Goal: Task Accomplishment & Management: Manage account settings

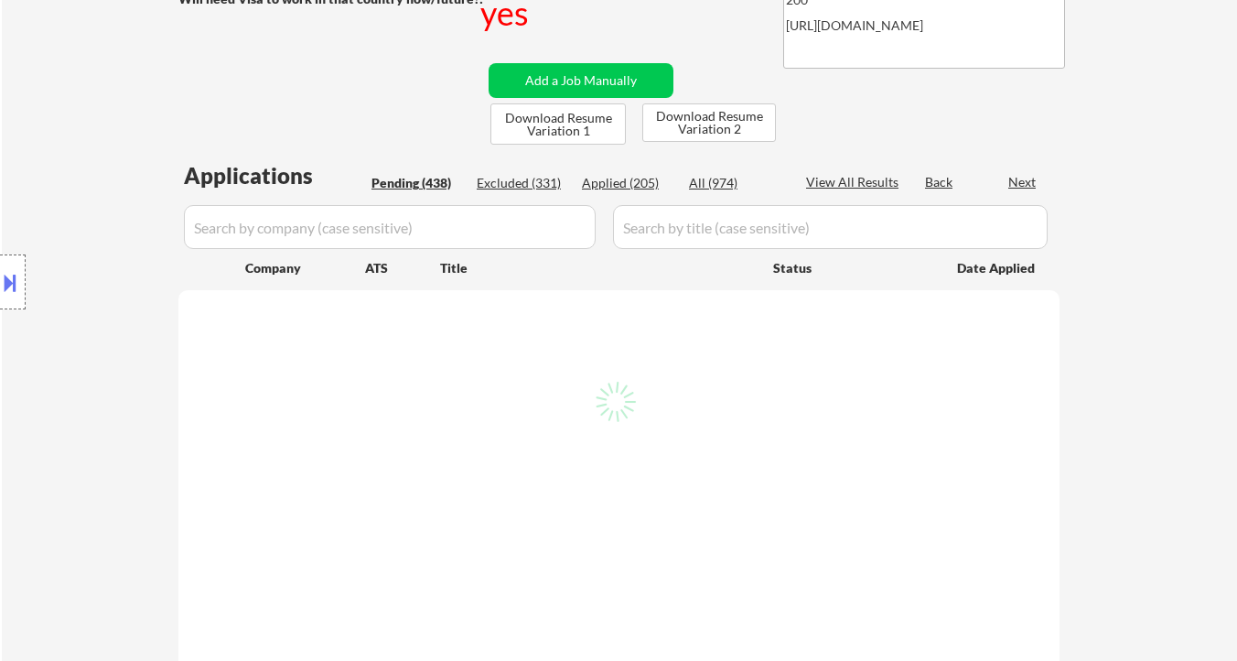
scroll to position [344, 0]
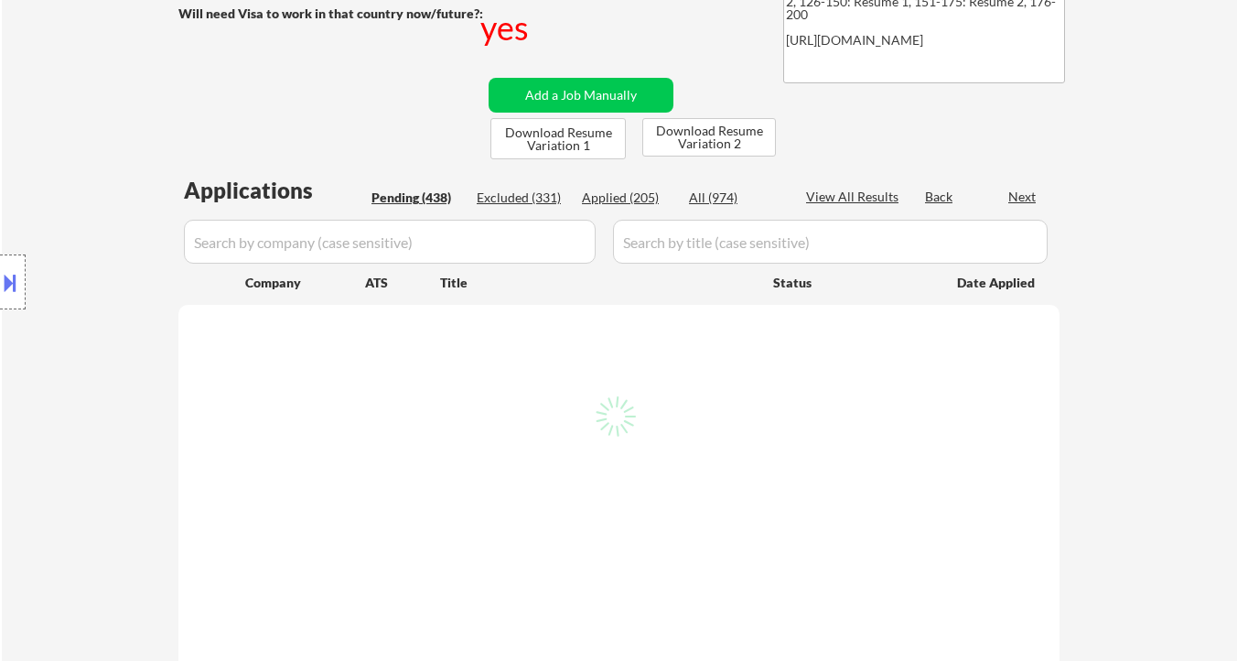
select select ""pending""
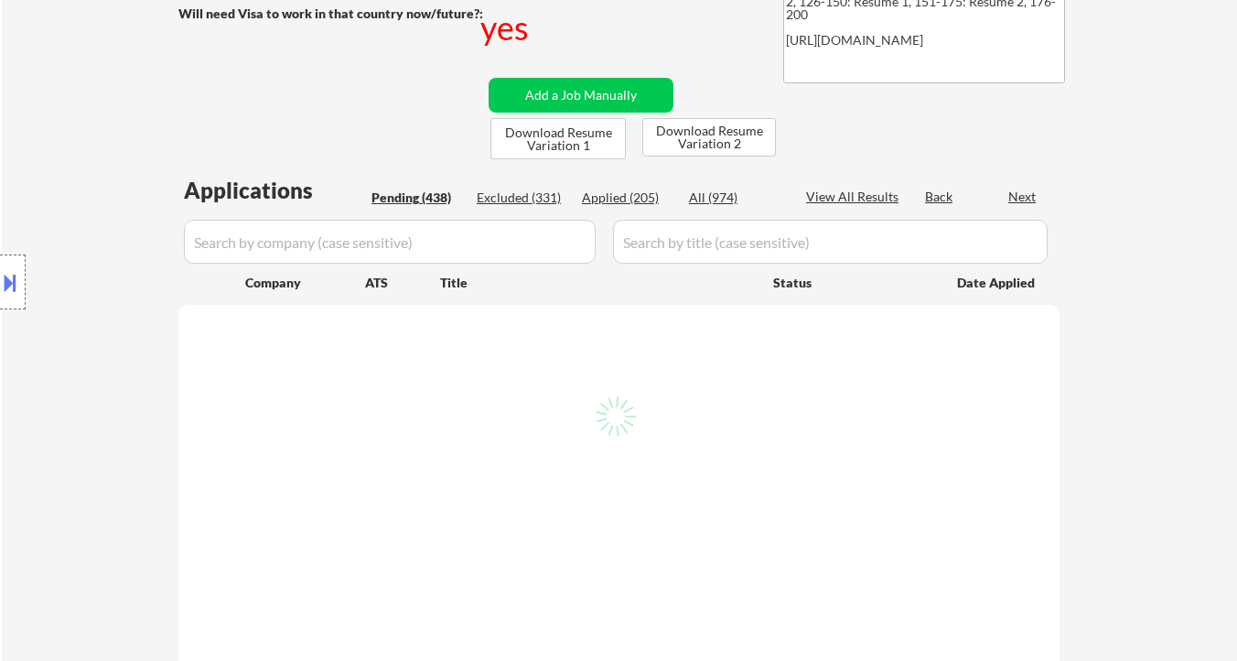
select select ""pending""
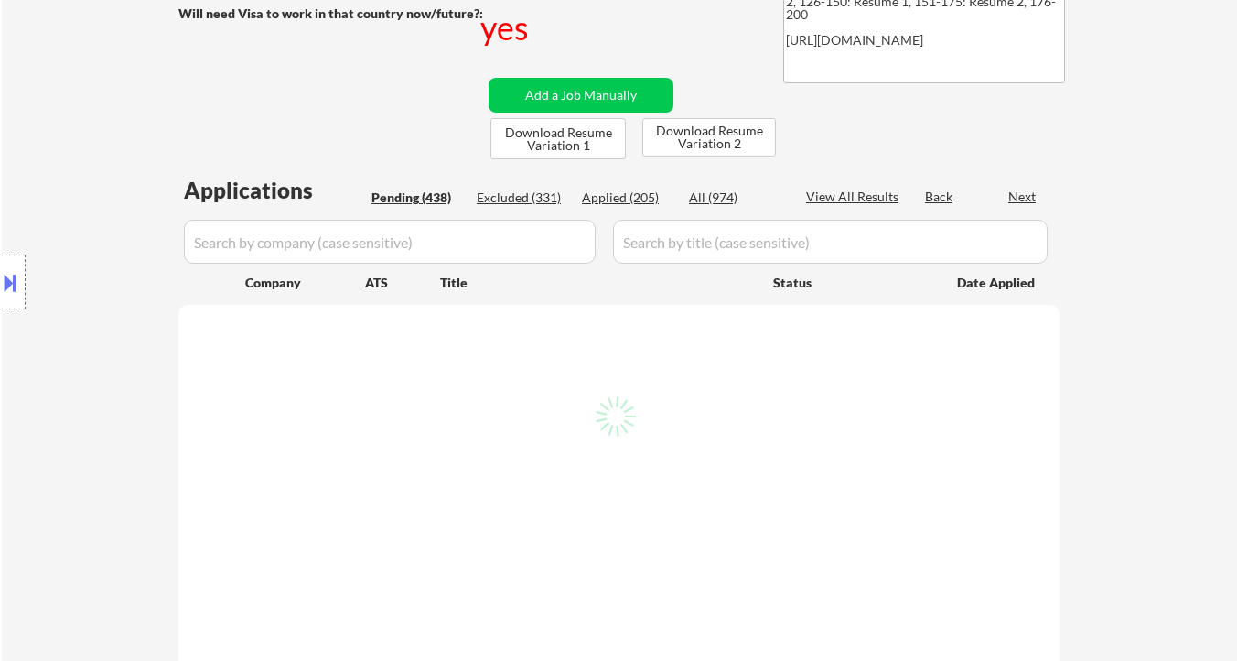
select select ""pending""
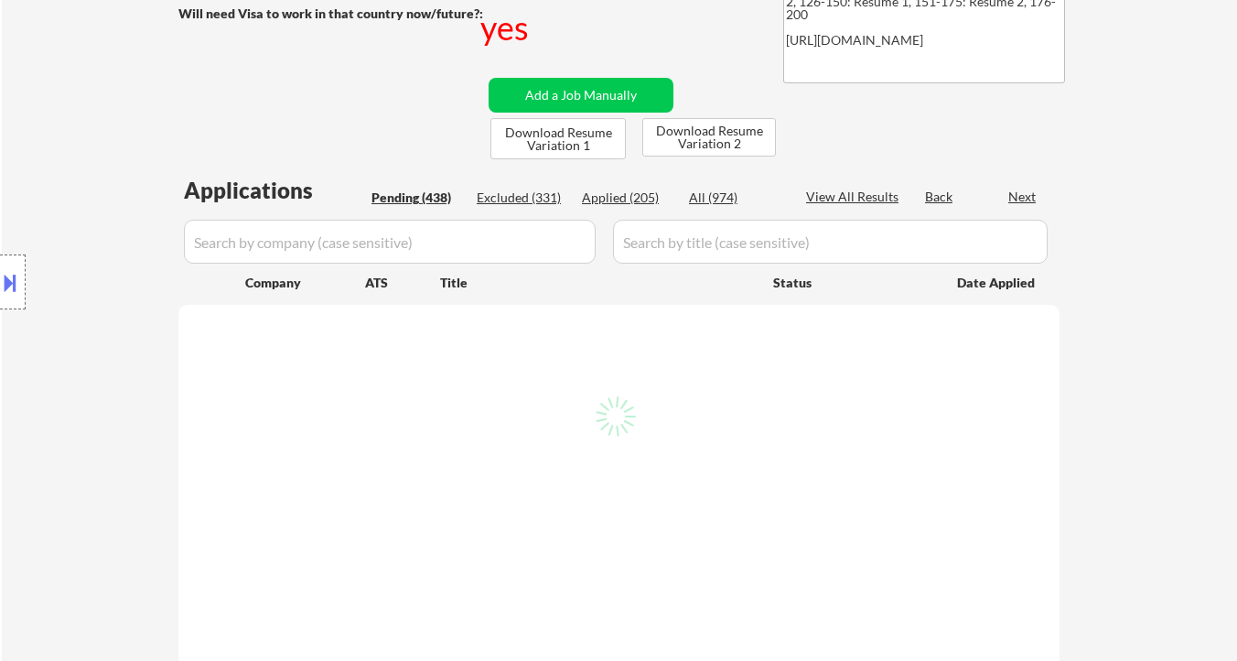
select select ""pending""
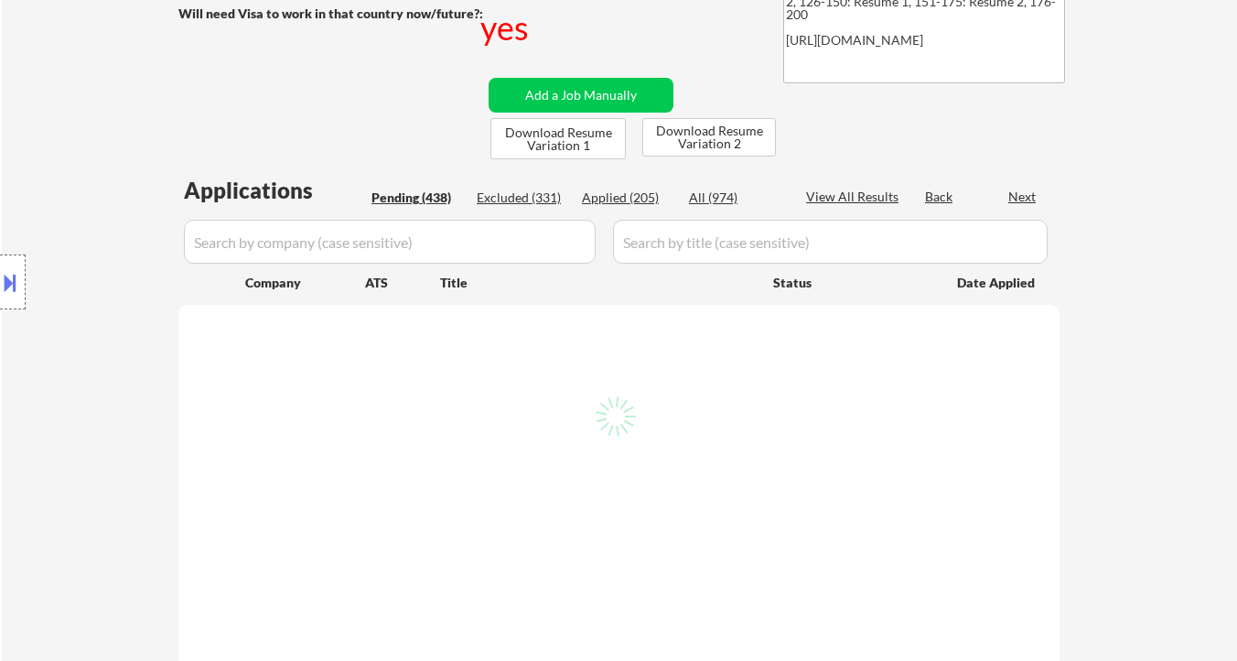
select select ""pending""
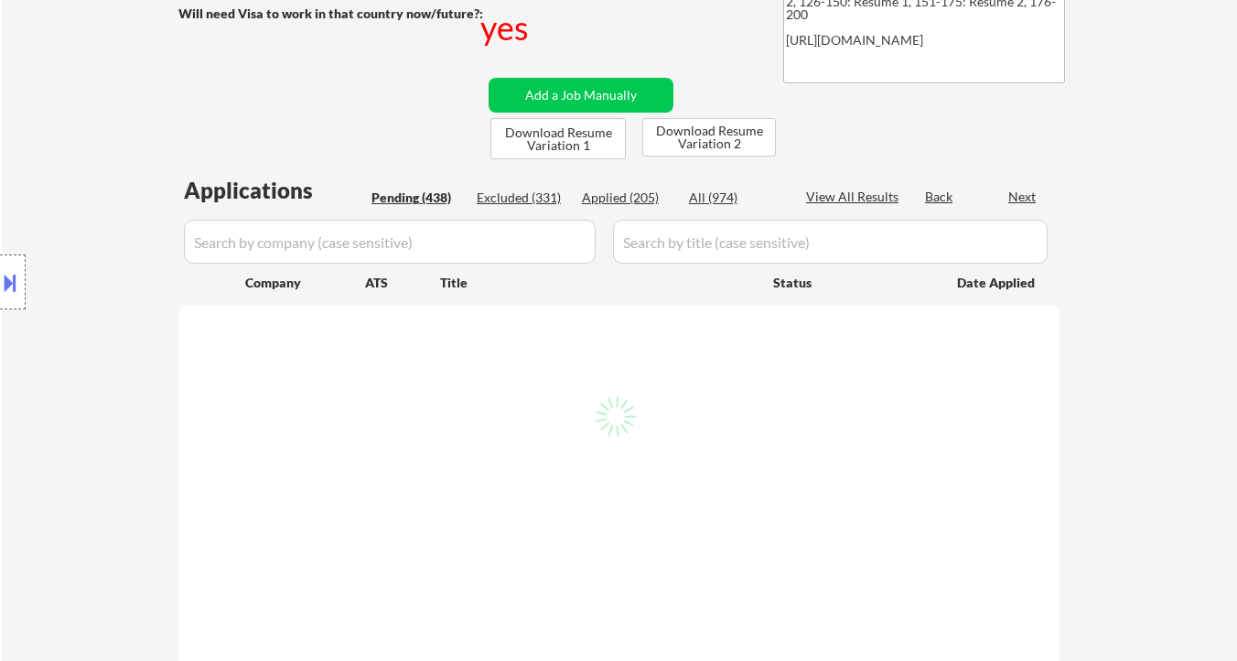
select select ""pending""
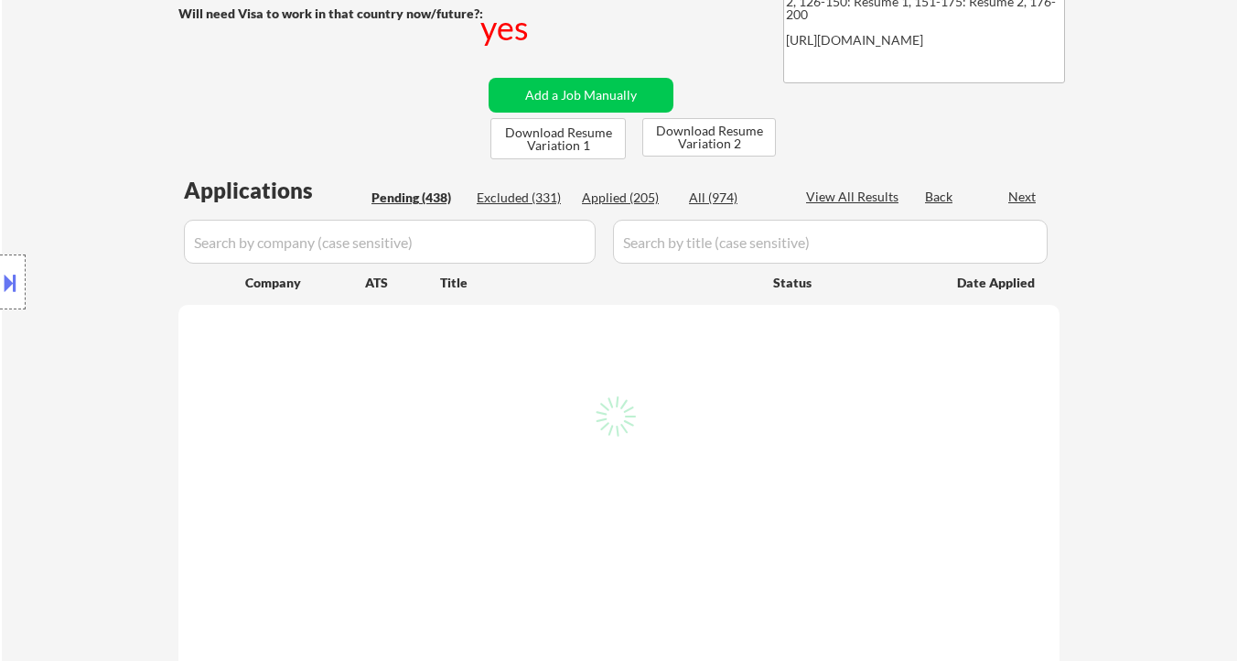
select select ""pending""
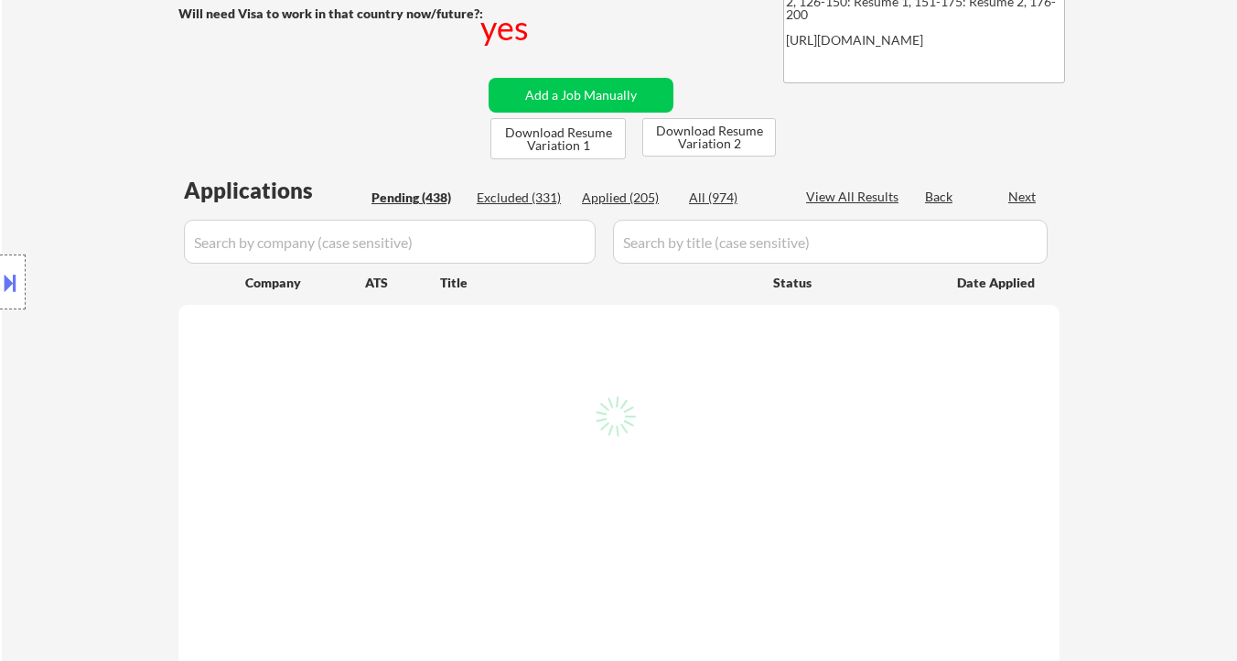
select select ""pending""
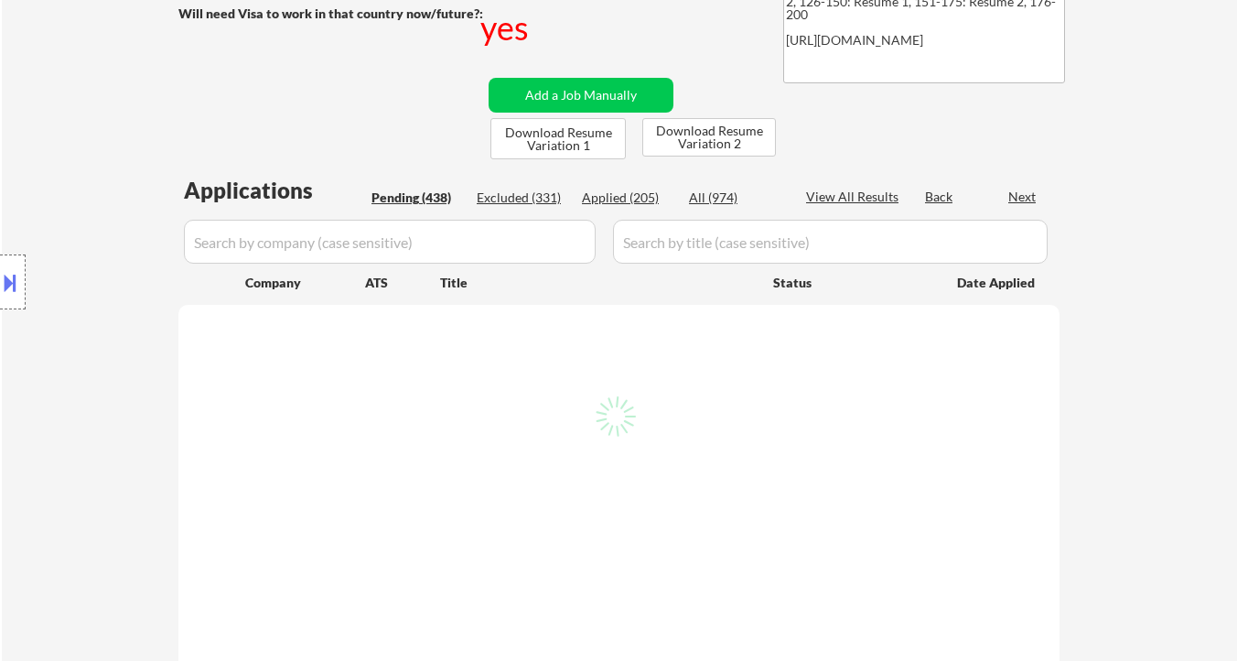
select select ""pending""
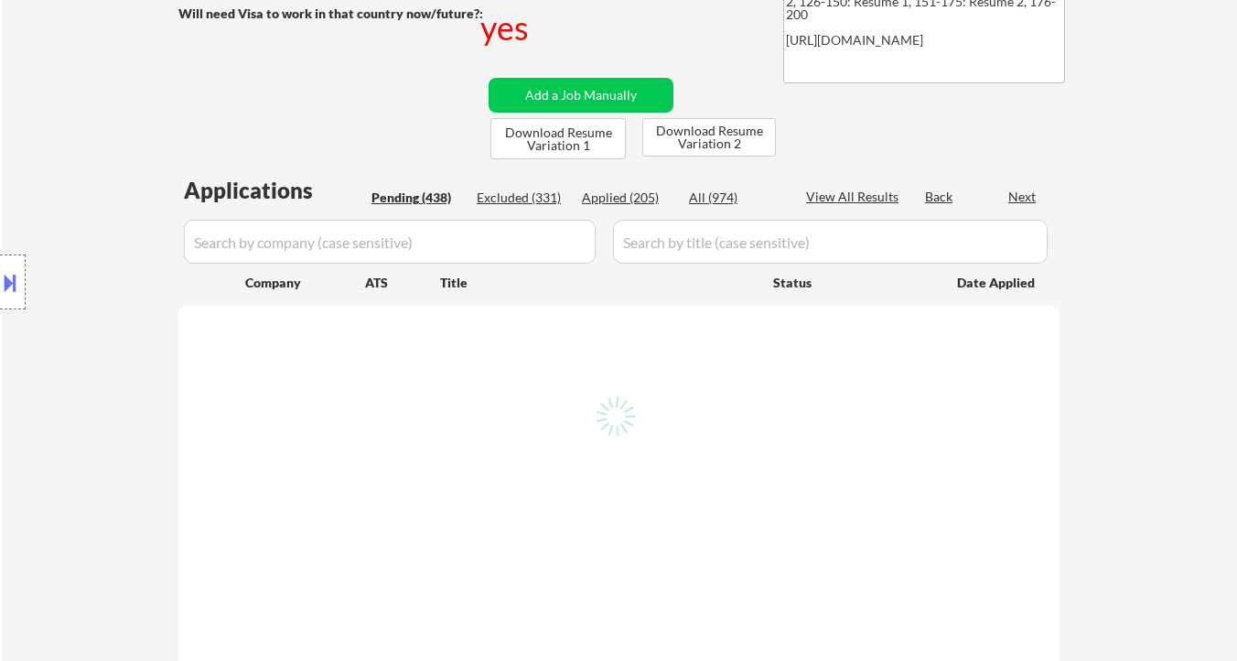
select select ""pending""
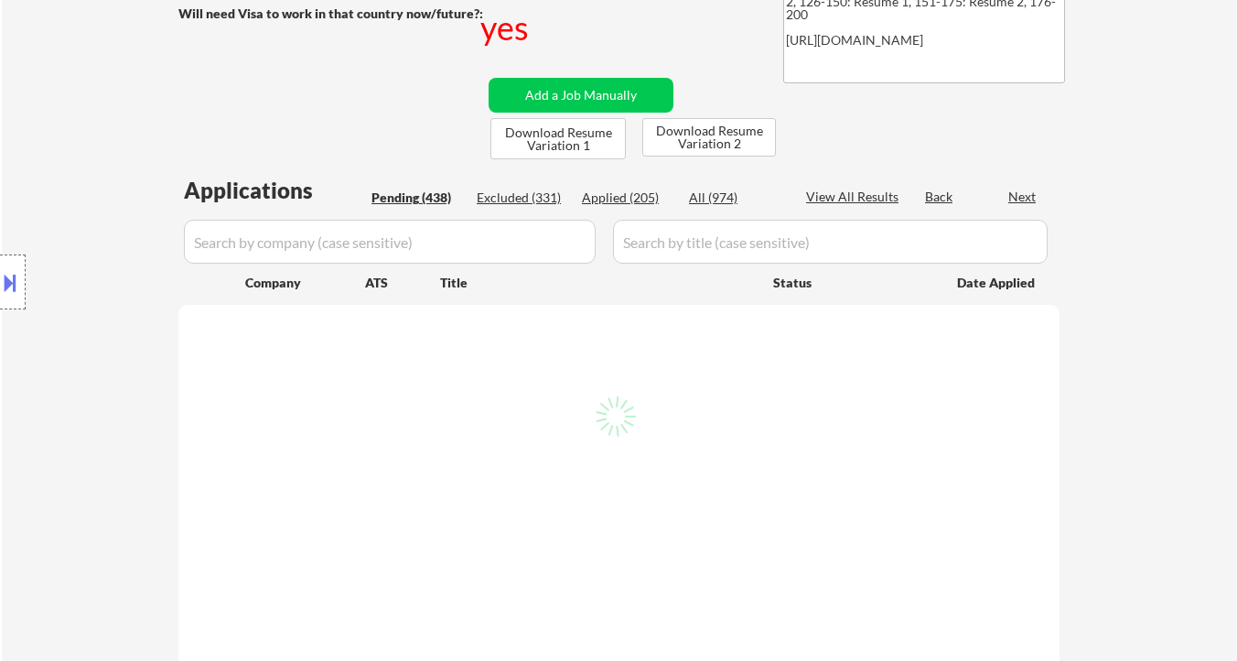
select select ""pending""
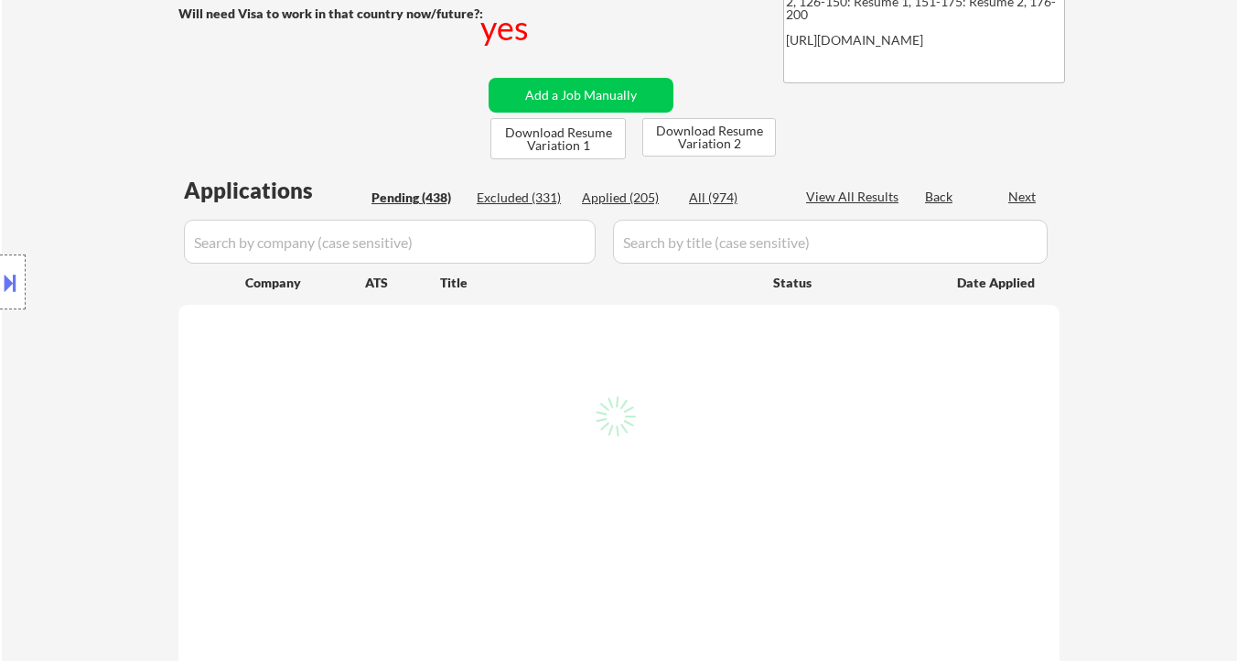
select select ""pending""
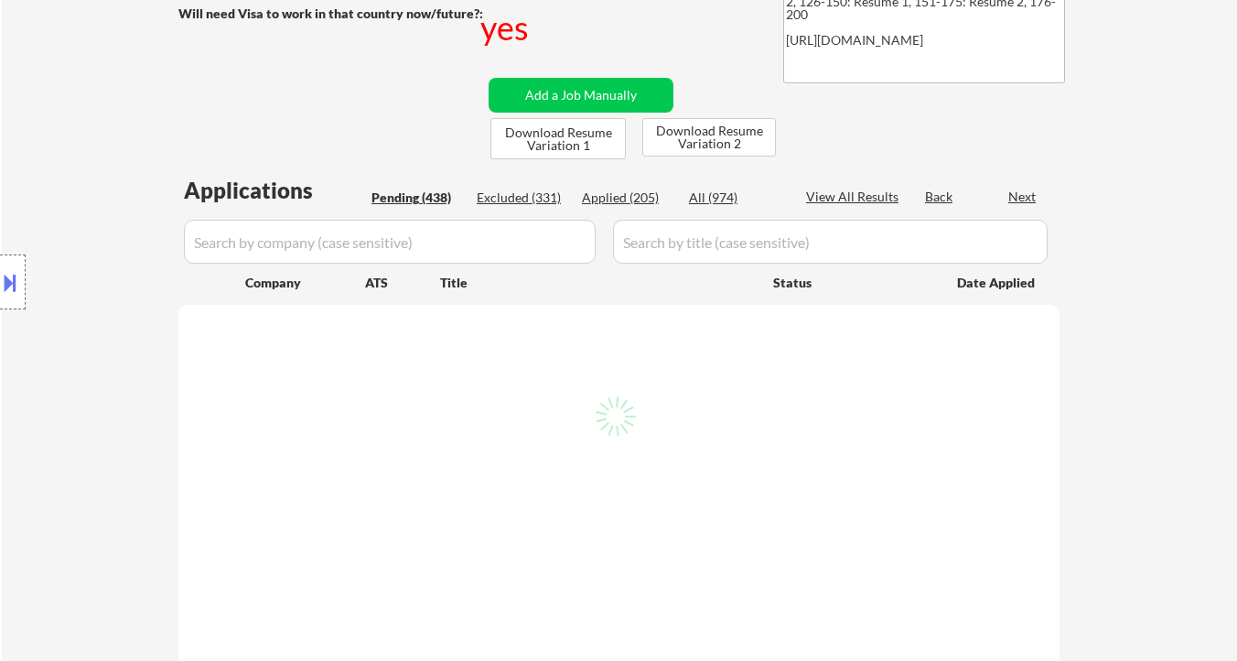
select select ""pending""
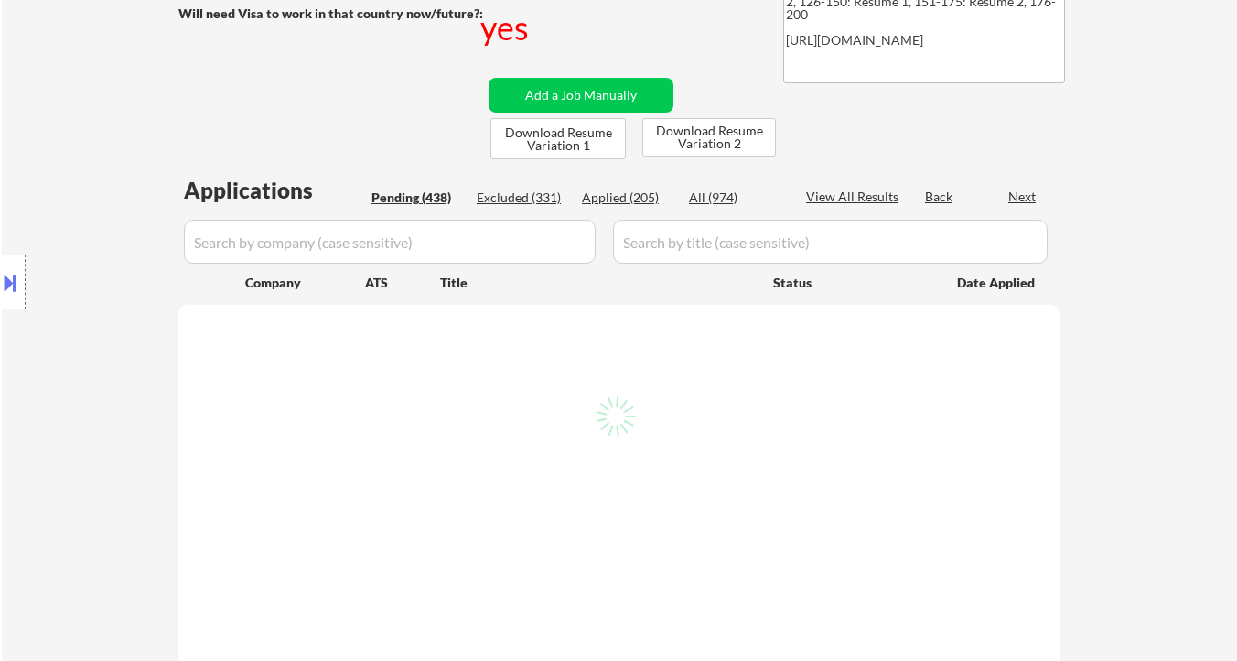
select select ""pending""
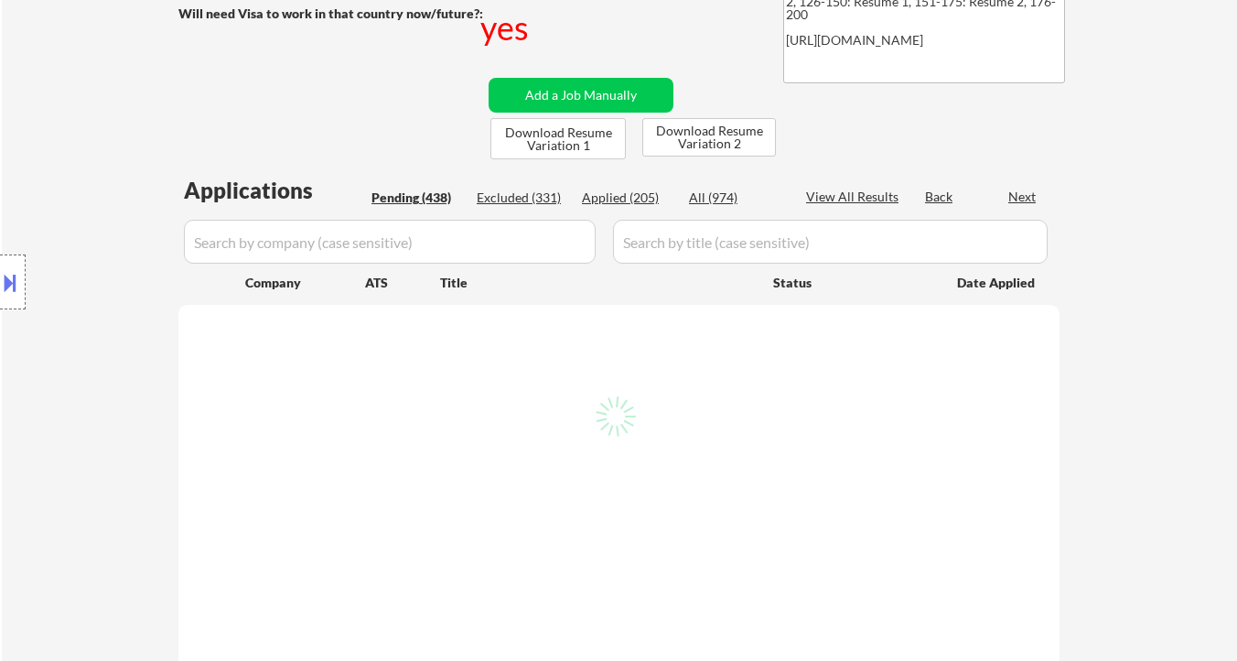
select select ""pending""
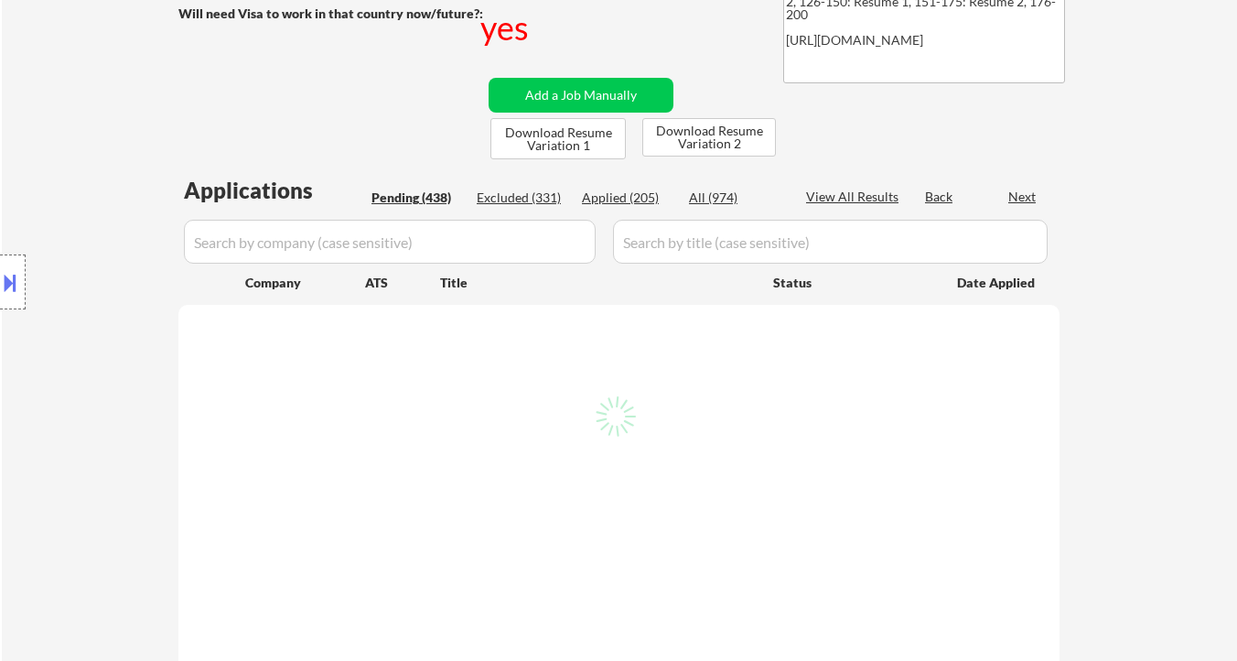
select select ""pending""
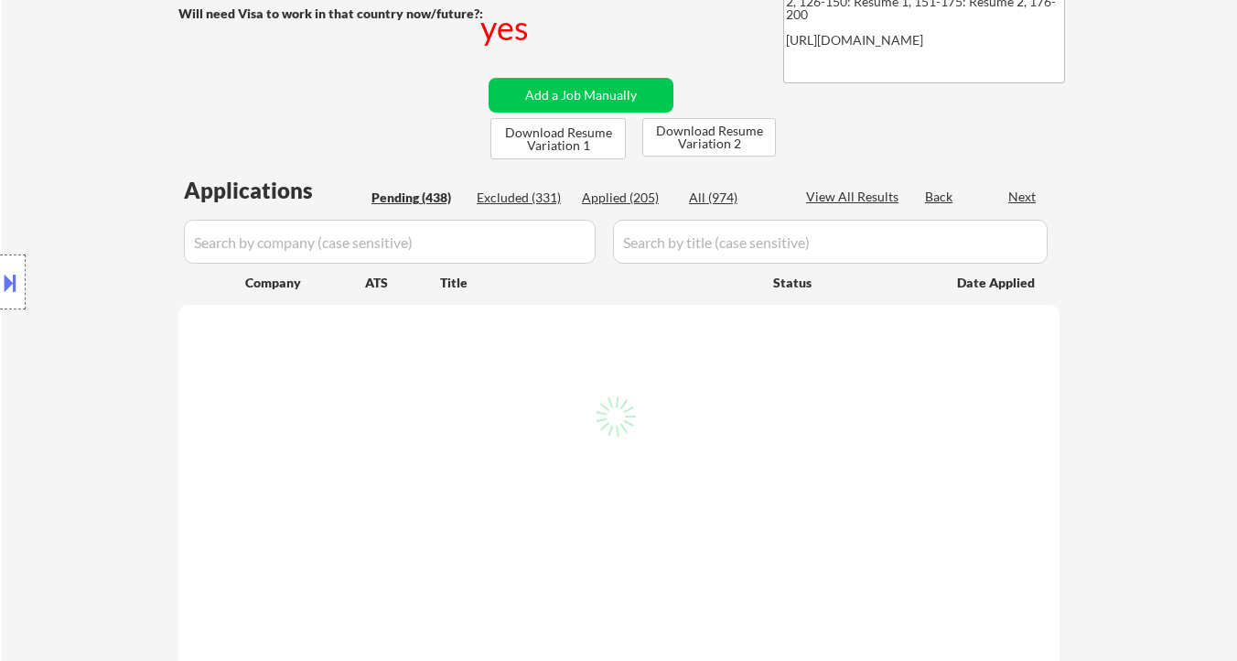
select select ""pending""
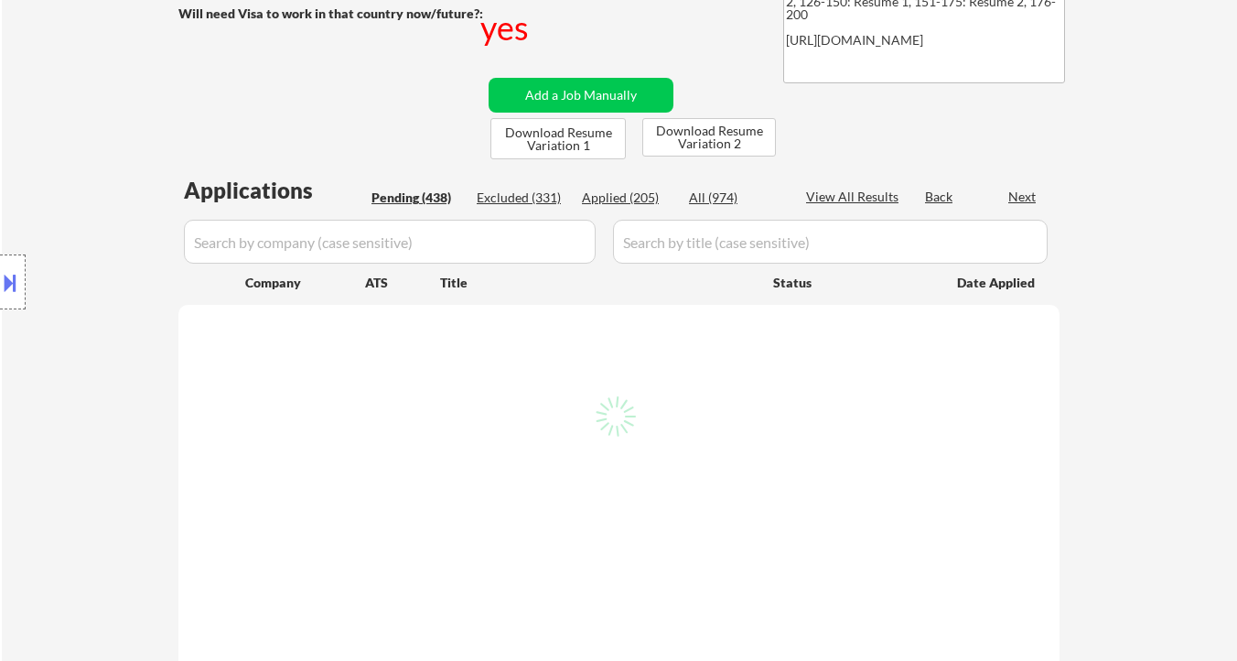
select select ""pending""
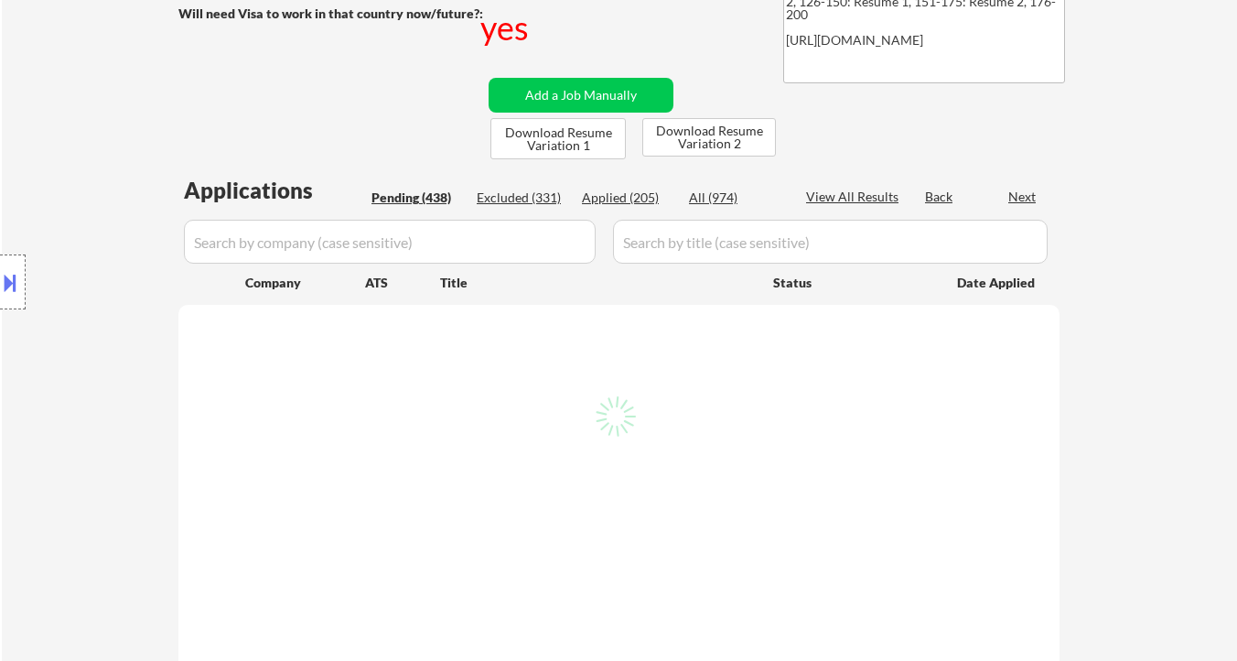
select select ""pending""
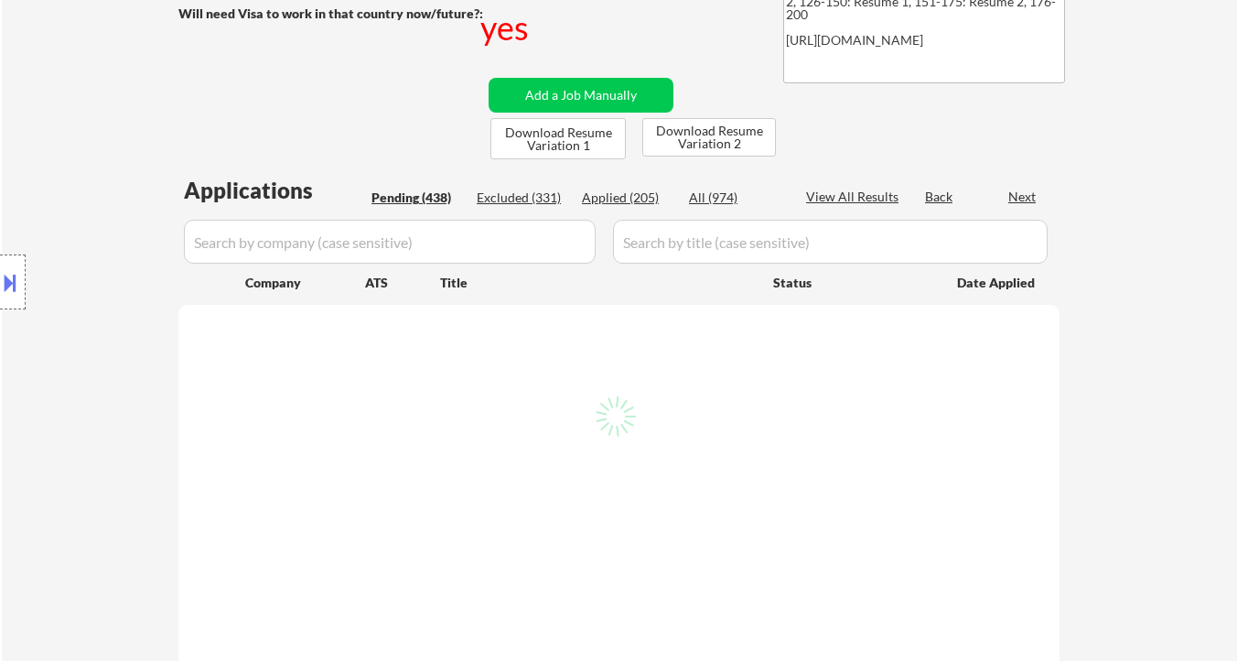
select select ""pending""
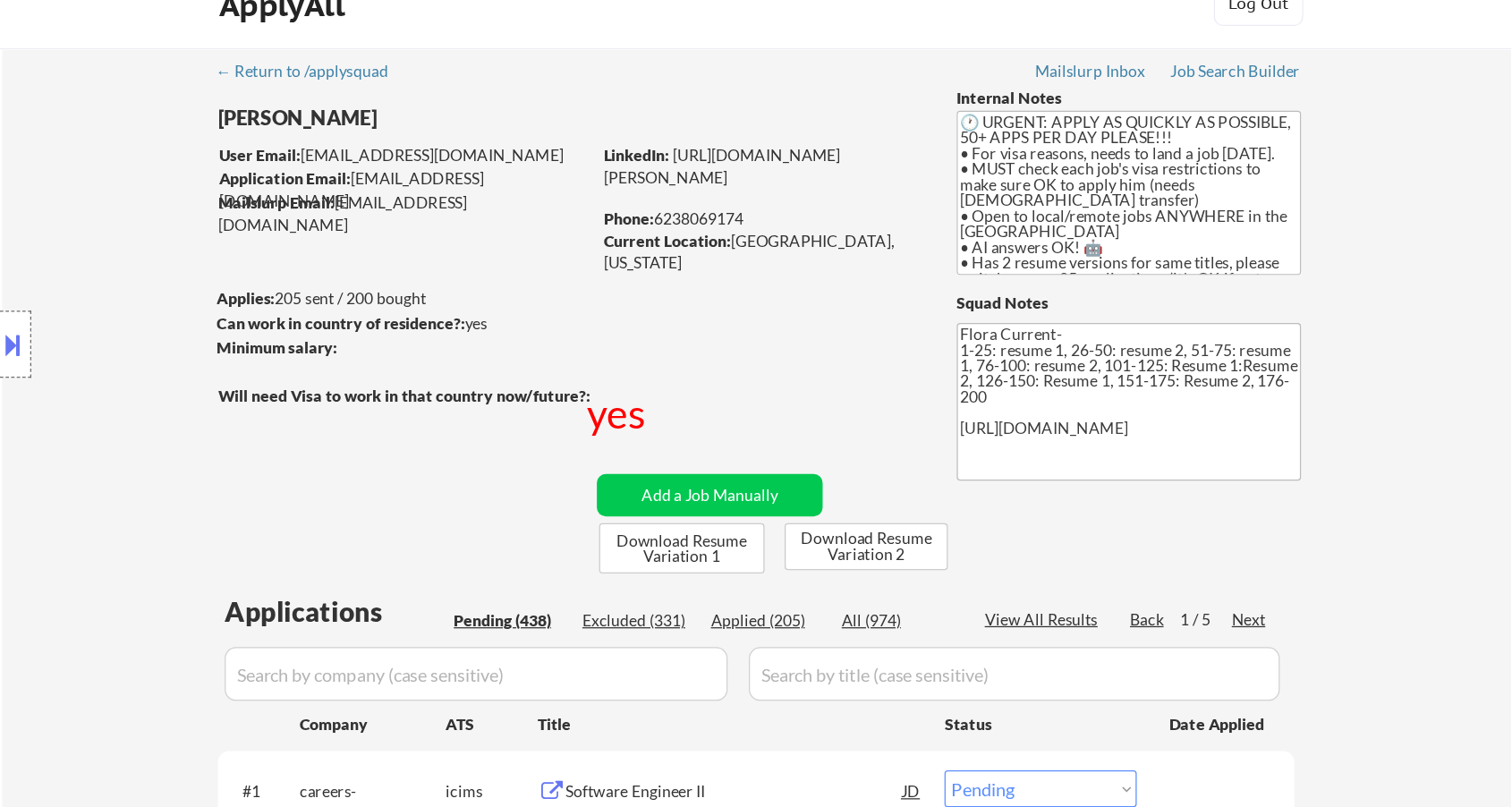
scroll to position [0, 0]
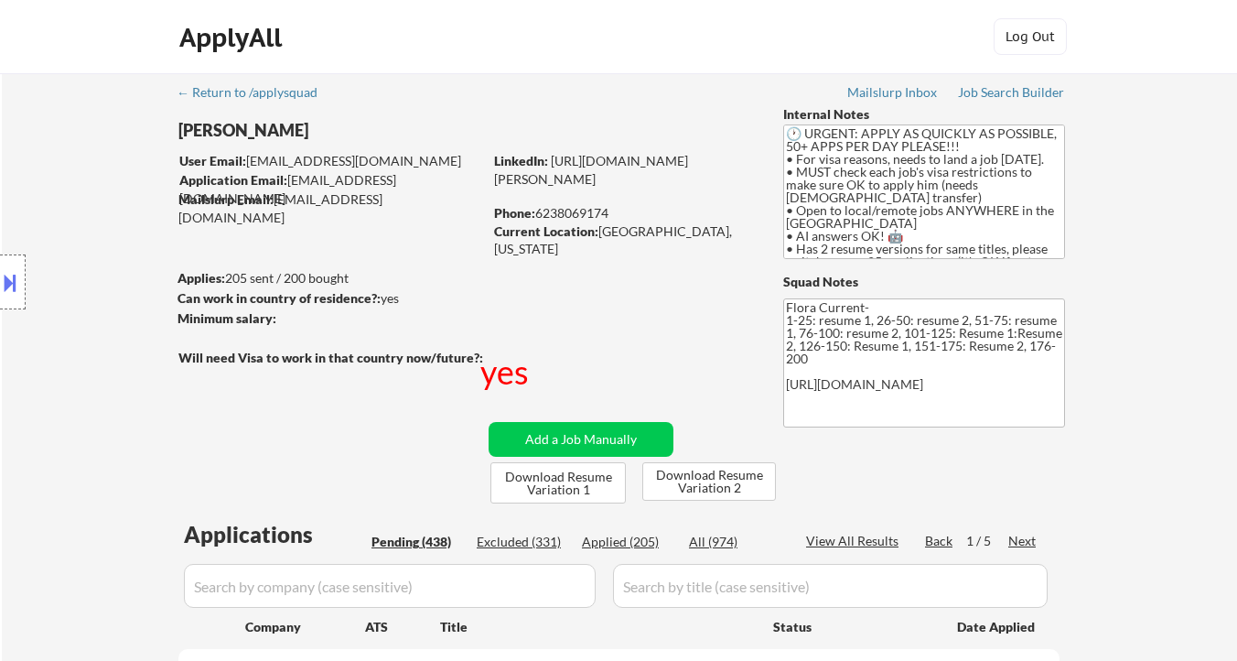
select select ""pending""
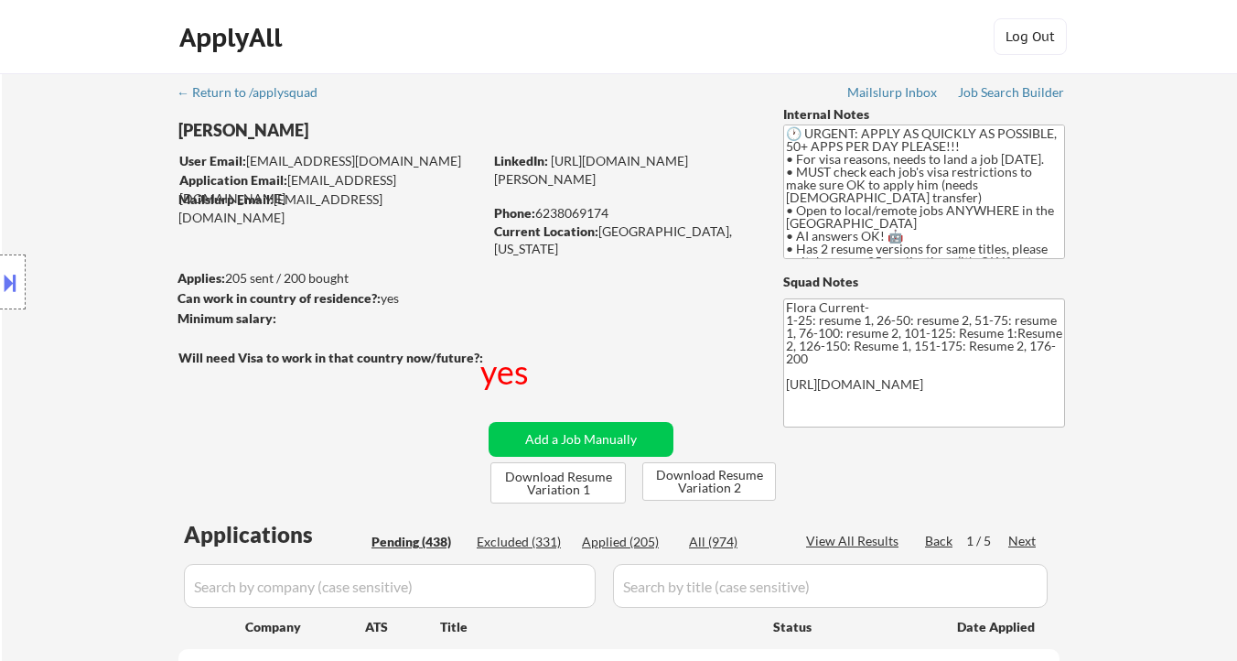
select select ""pending""
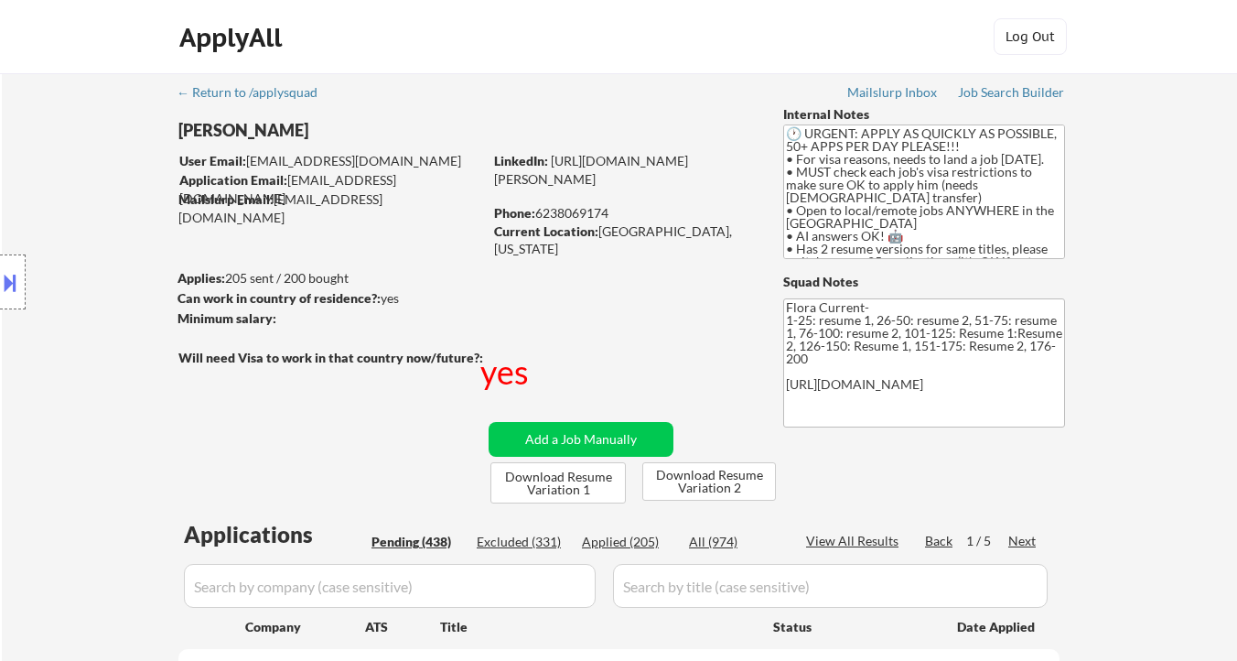
select select ""pending""
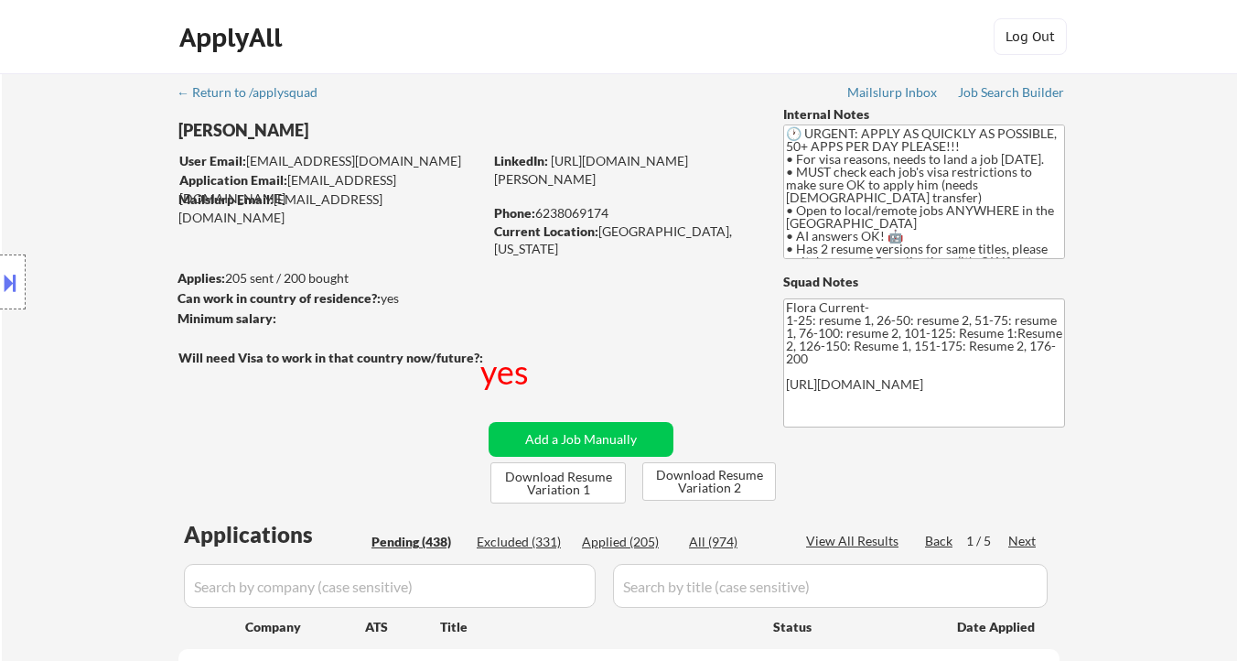
select select ""pending""
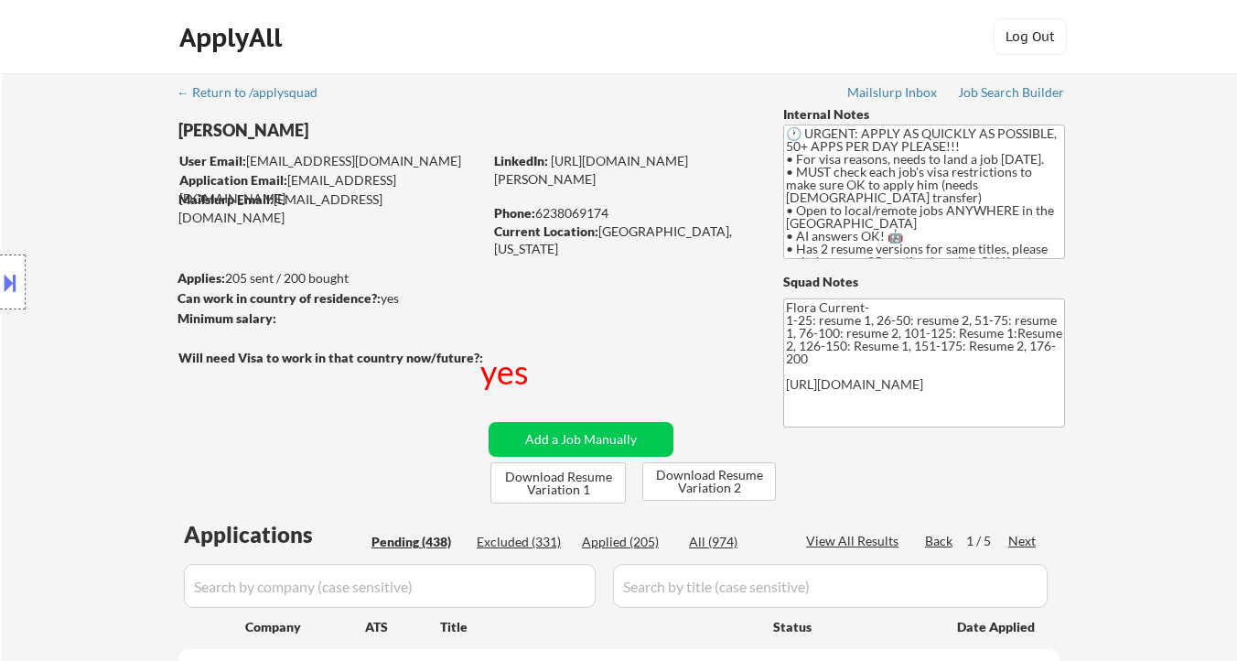
select select ""pending""
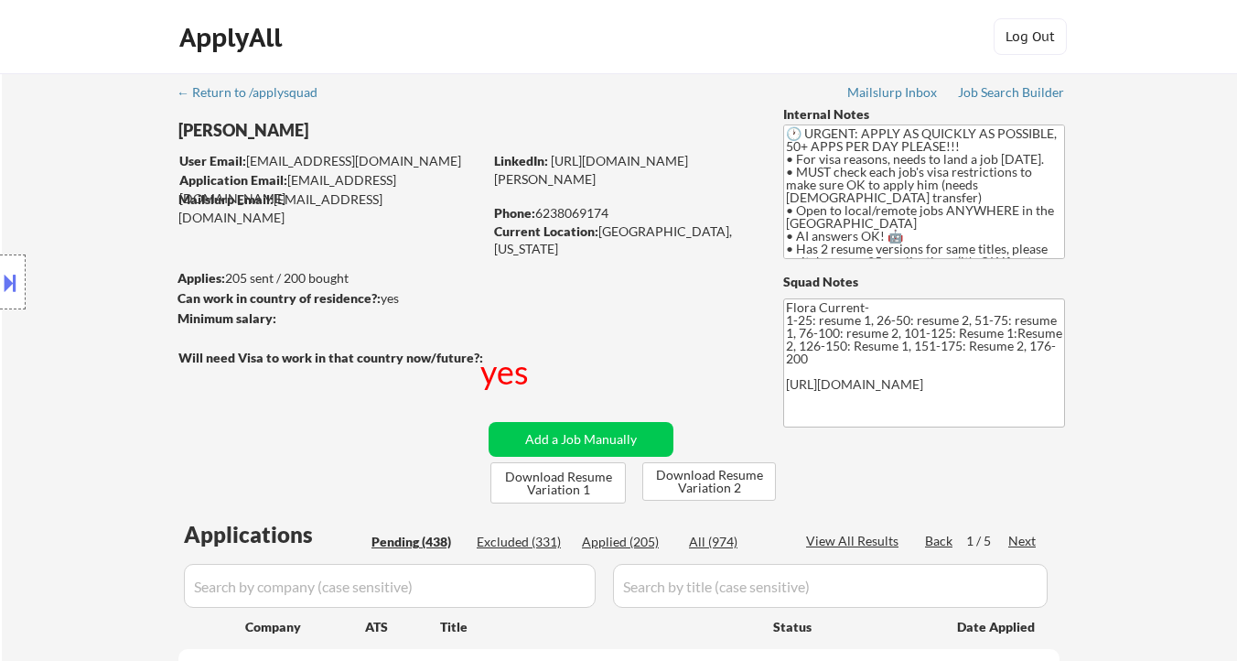
select select ""pending""
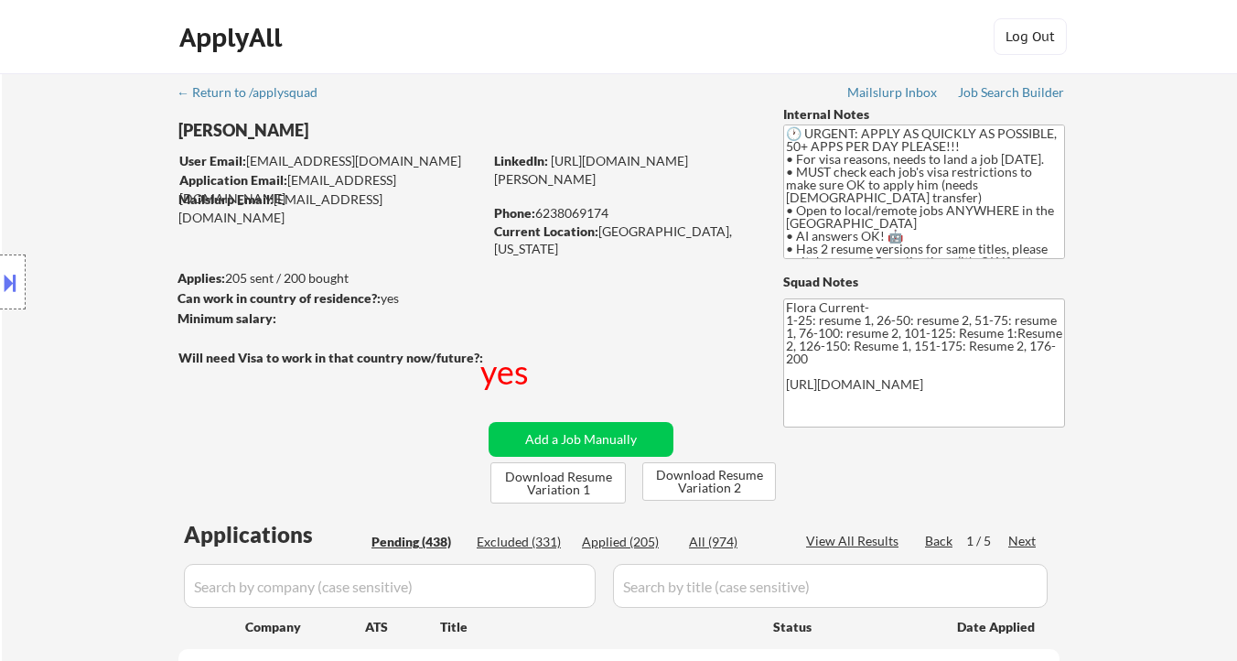
select select ""pending""
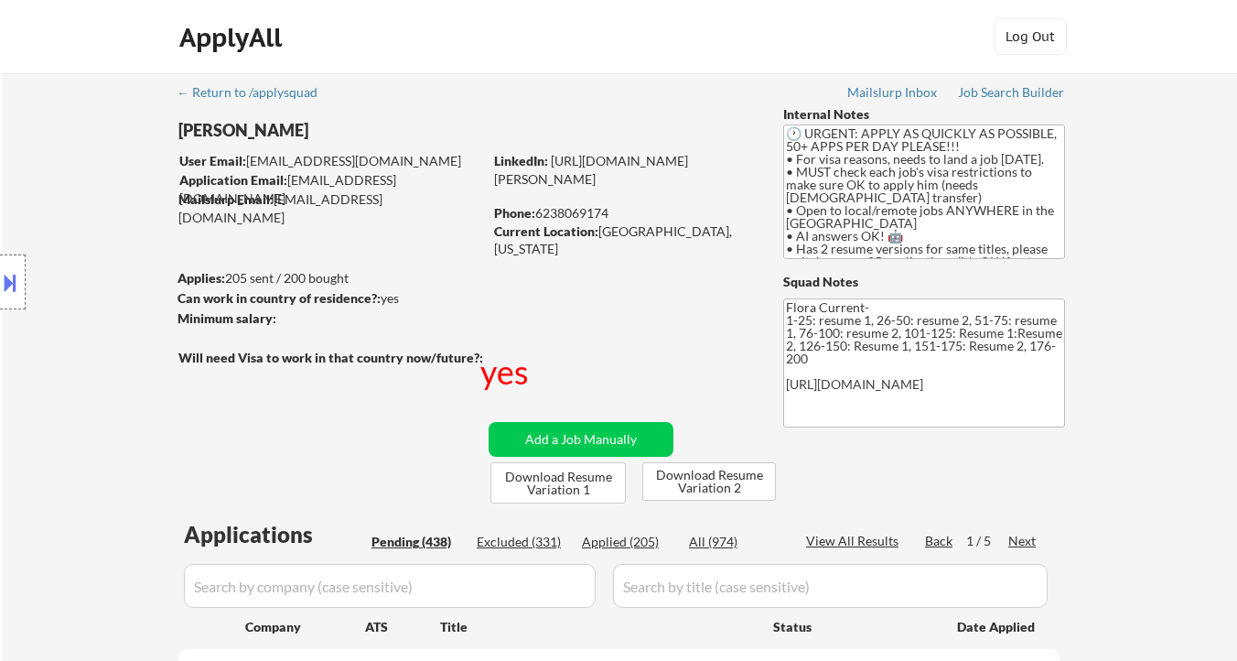
select select ""pending""
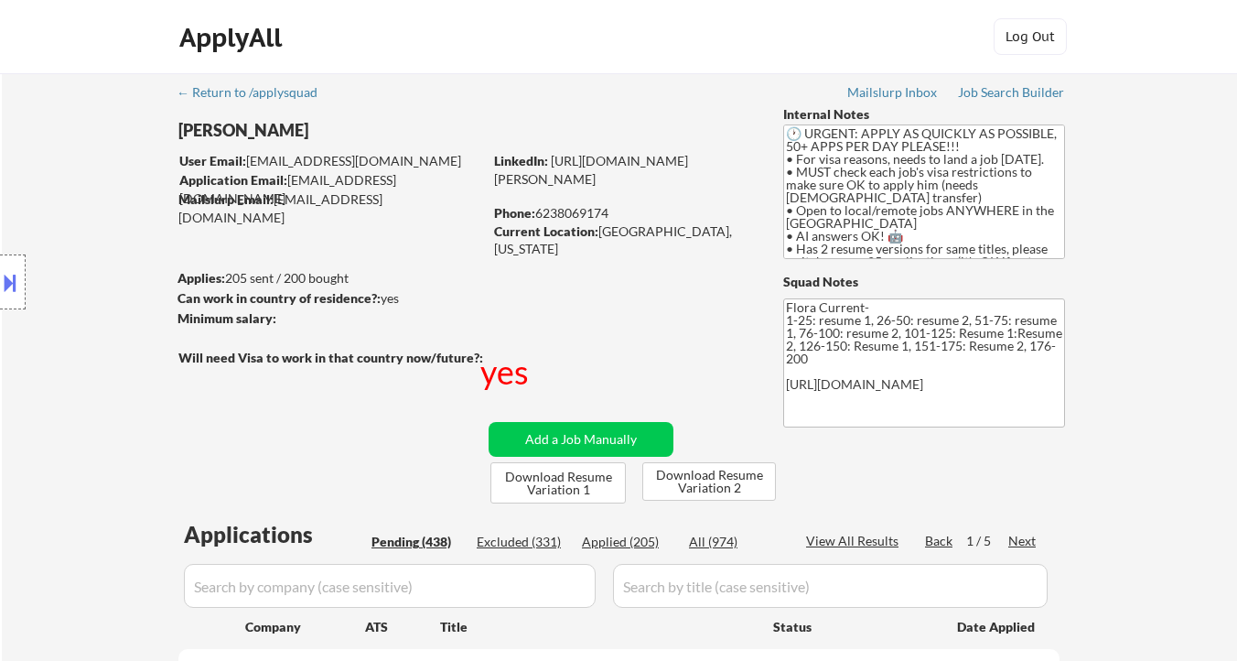
select select ""pending""
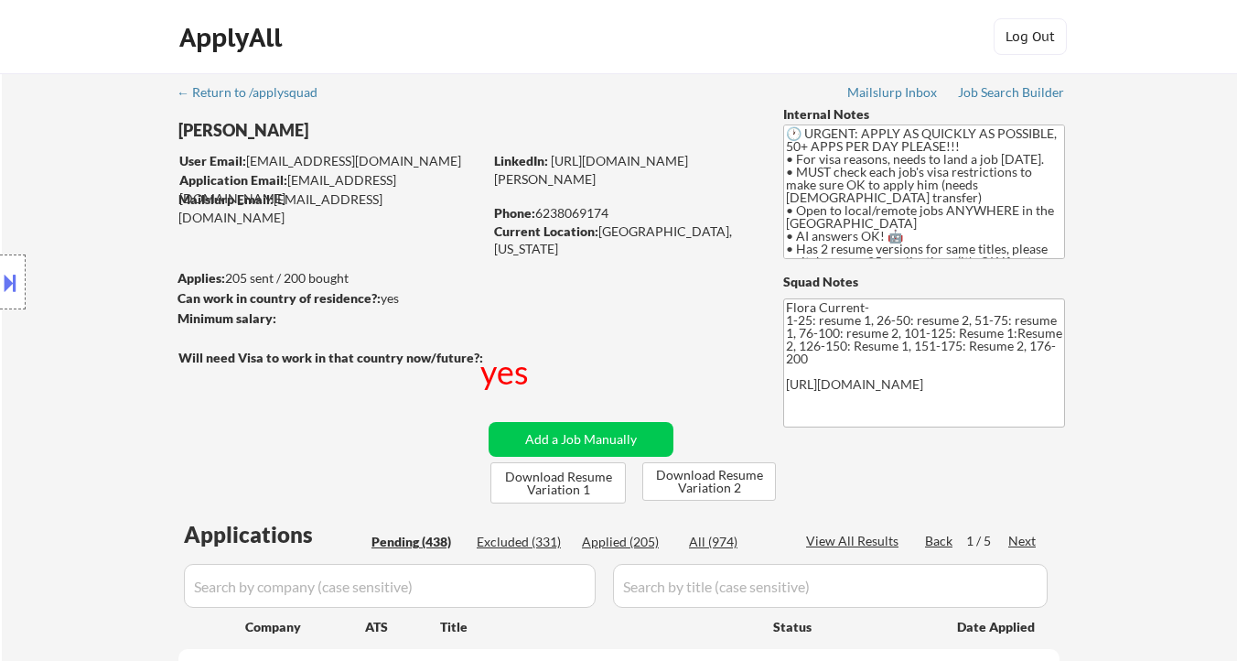
select select ""pending""
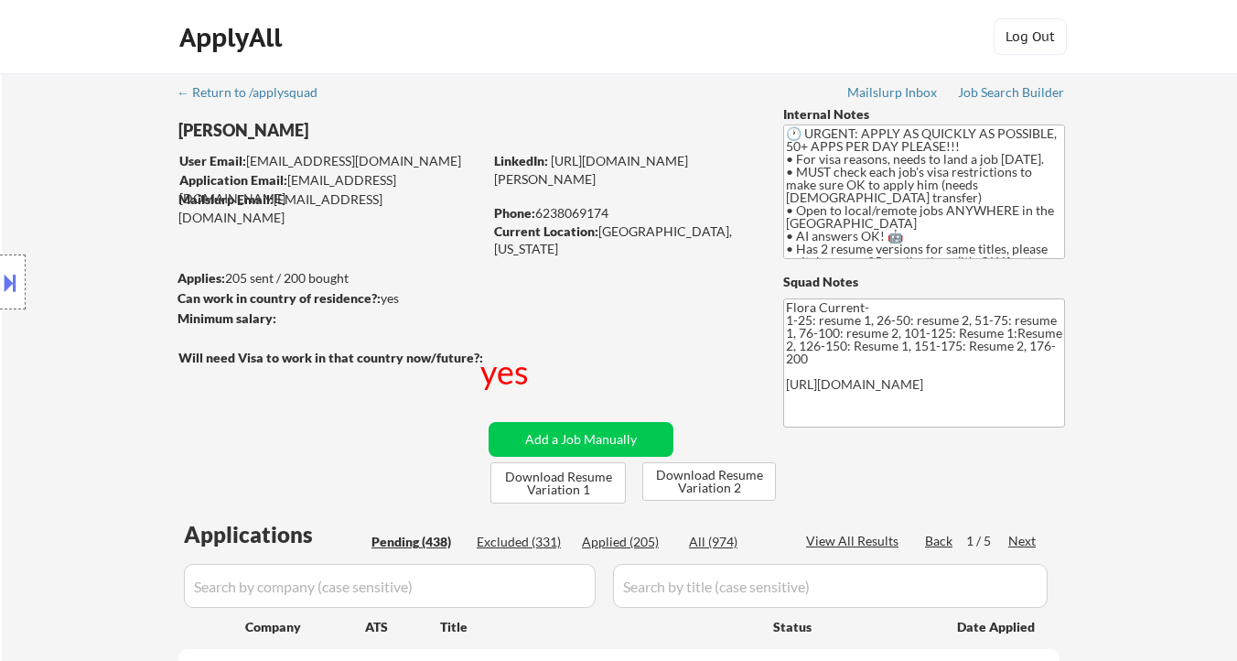
select select ""pending""
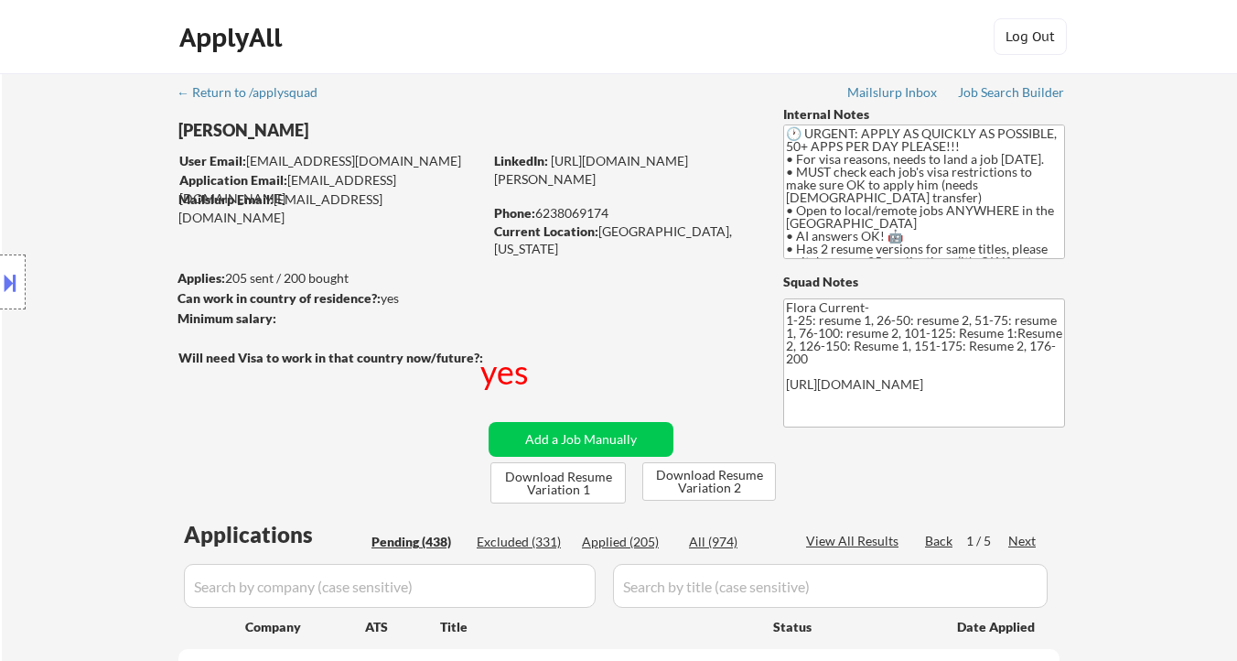
select select ""pending""
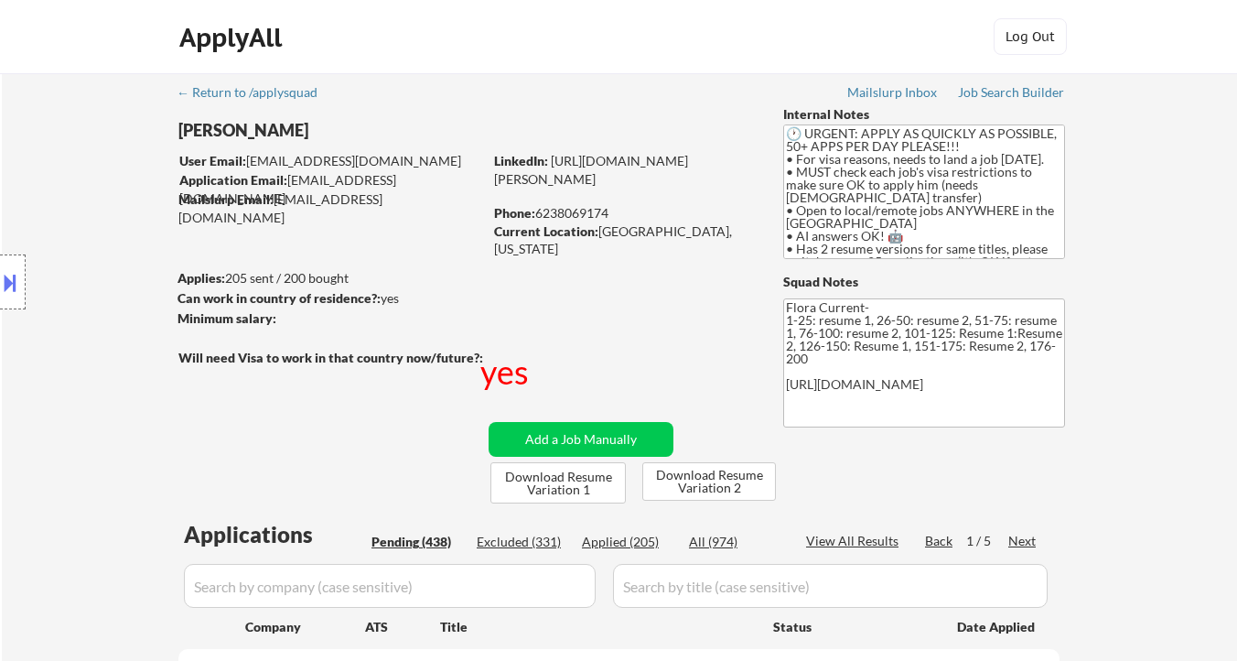
select select ""pending""
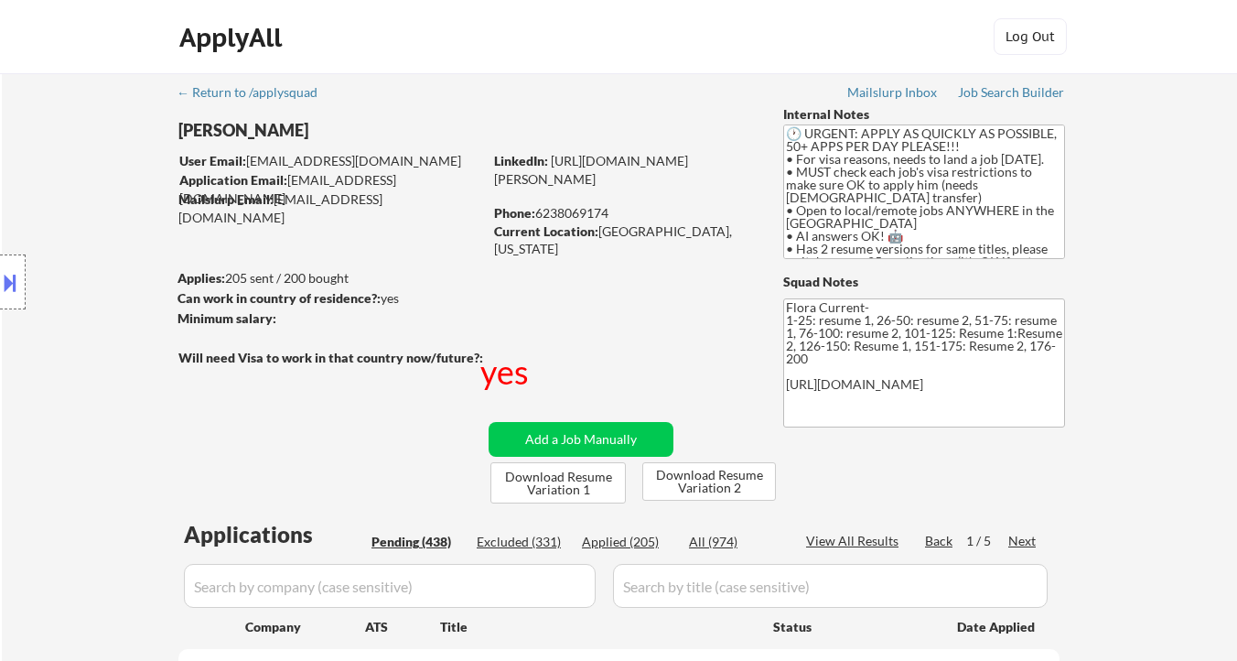
select select ""pending""
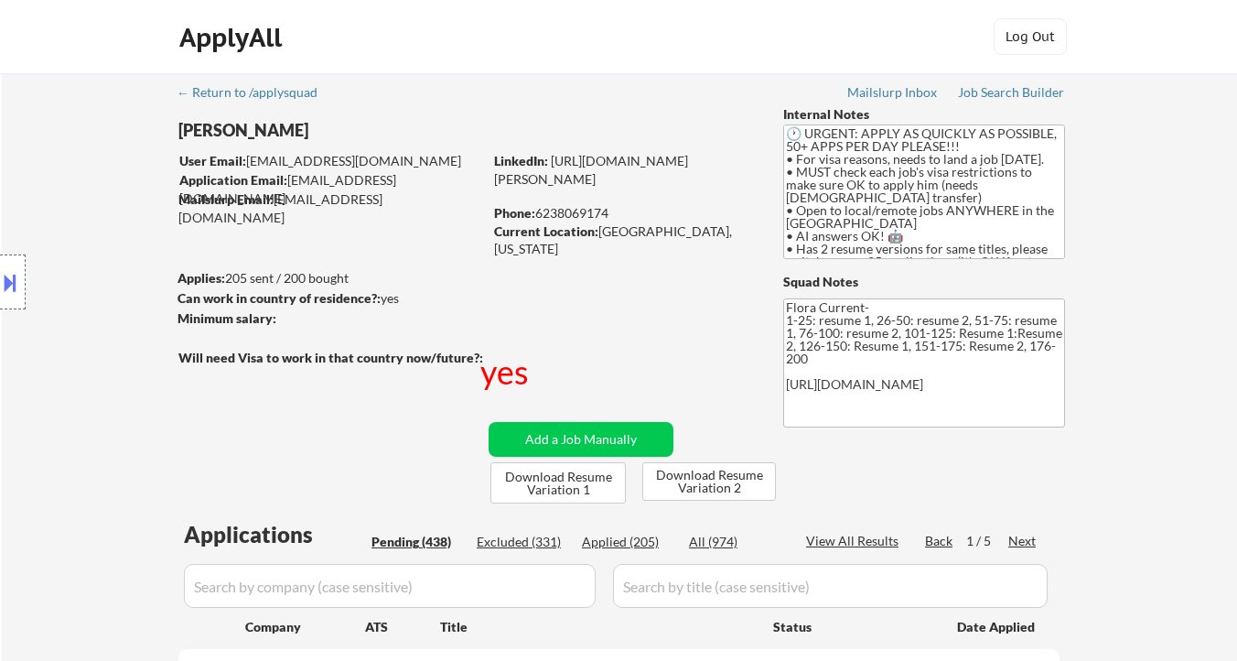
select select ""pending""
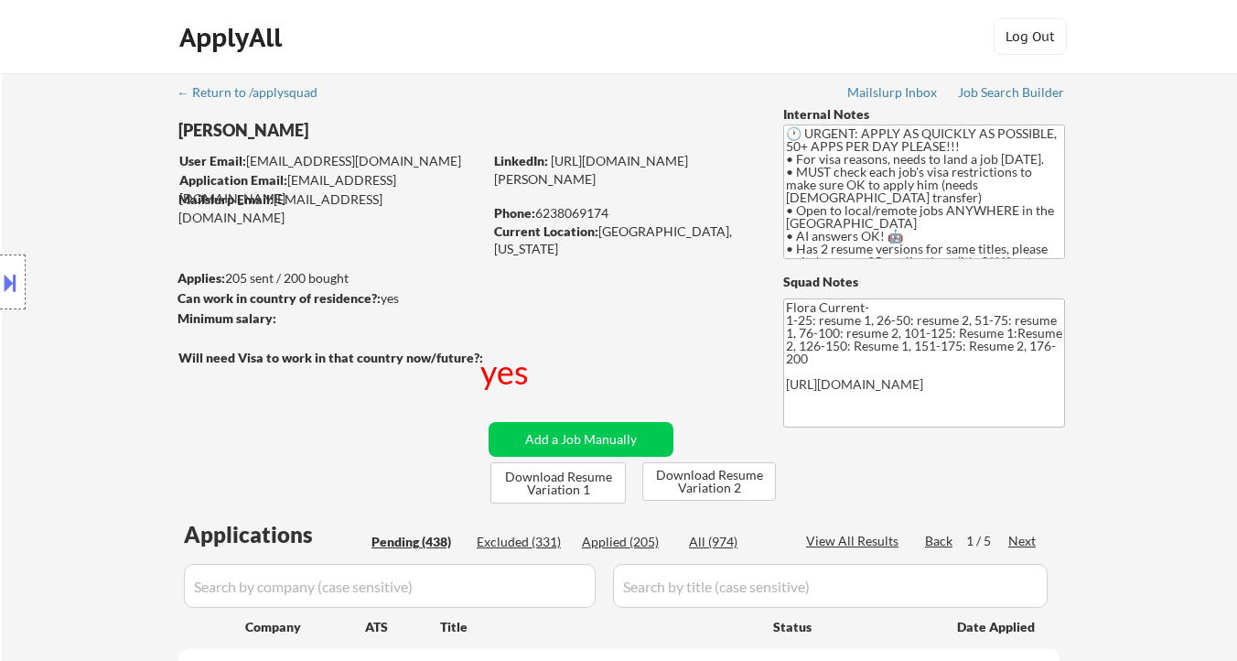
select select ""pending""
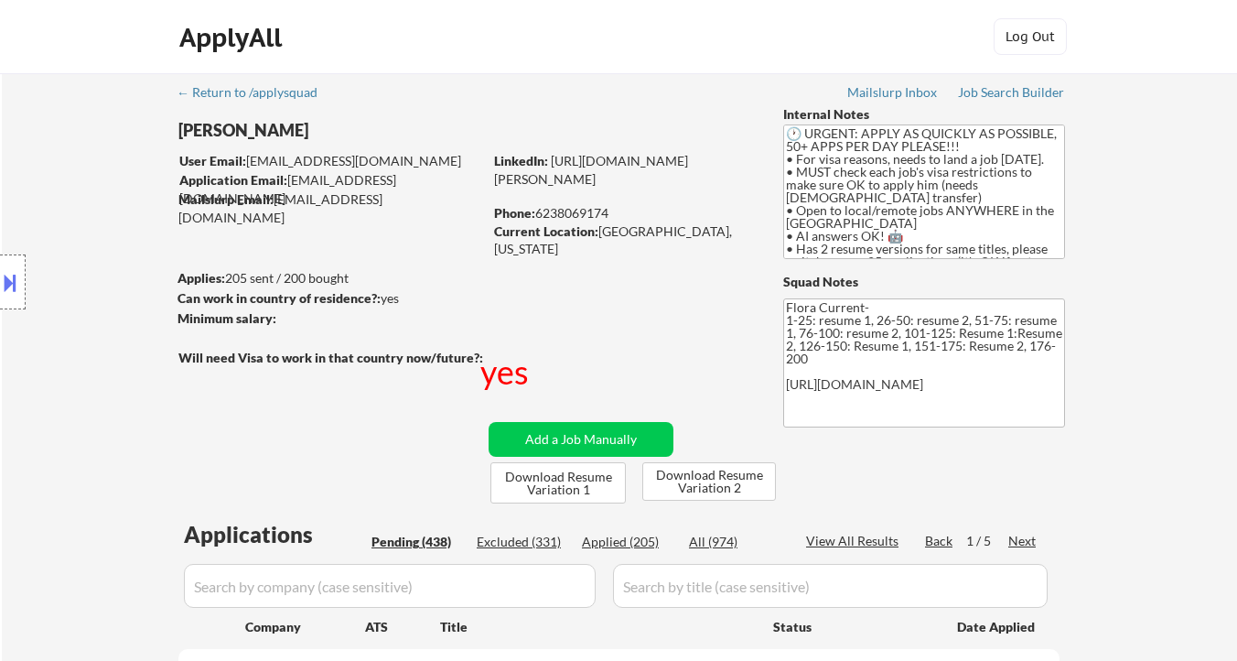
select select ""pending""
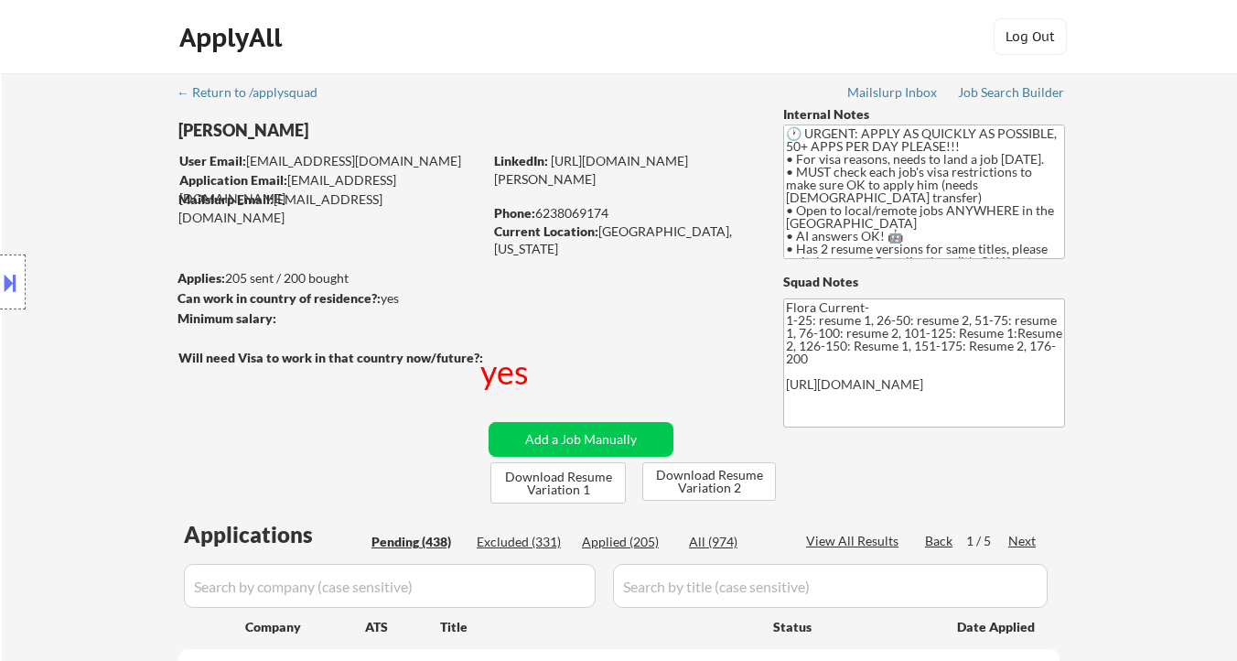
select select ""pending""
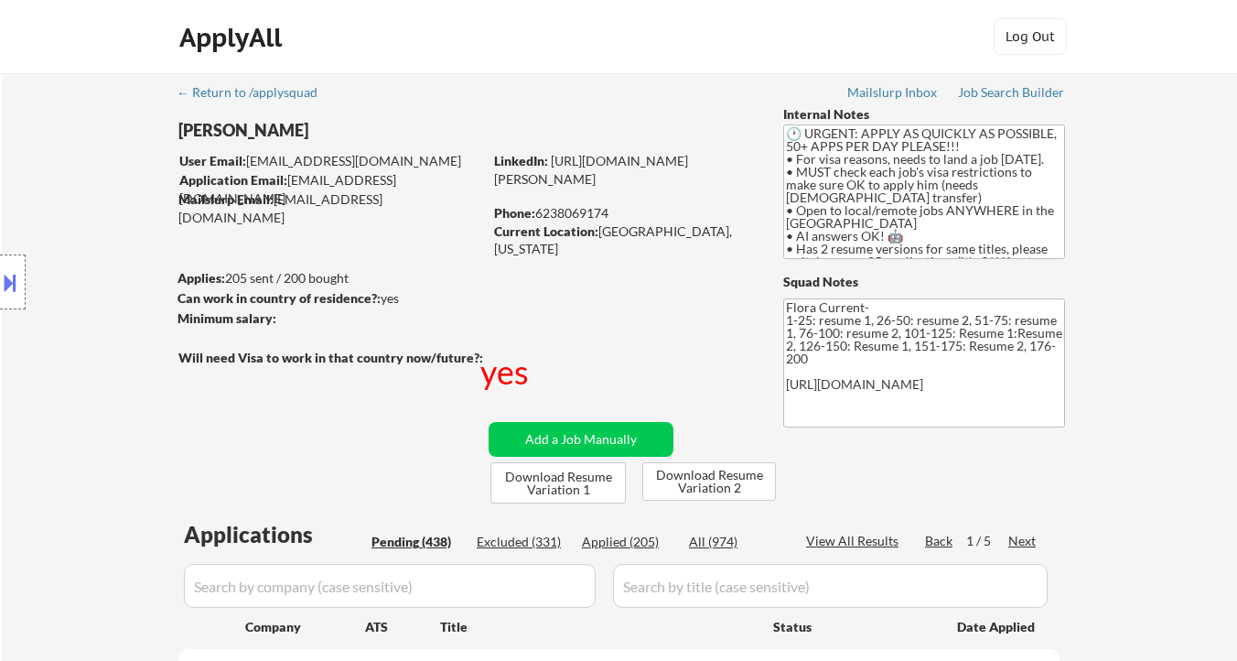
select select ""pending""
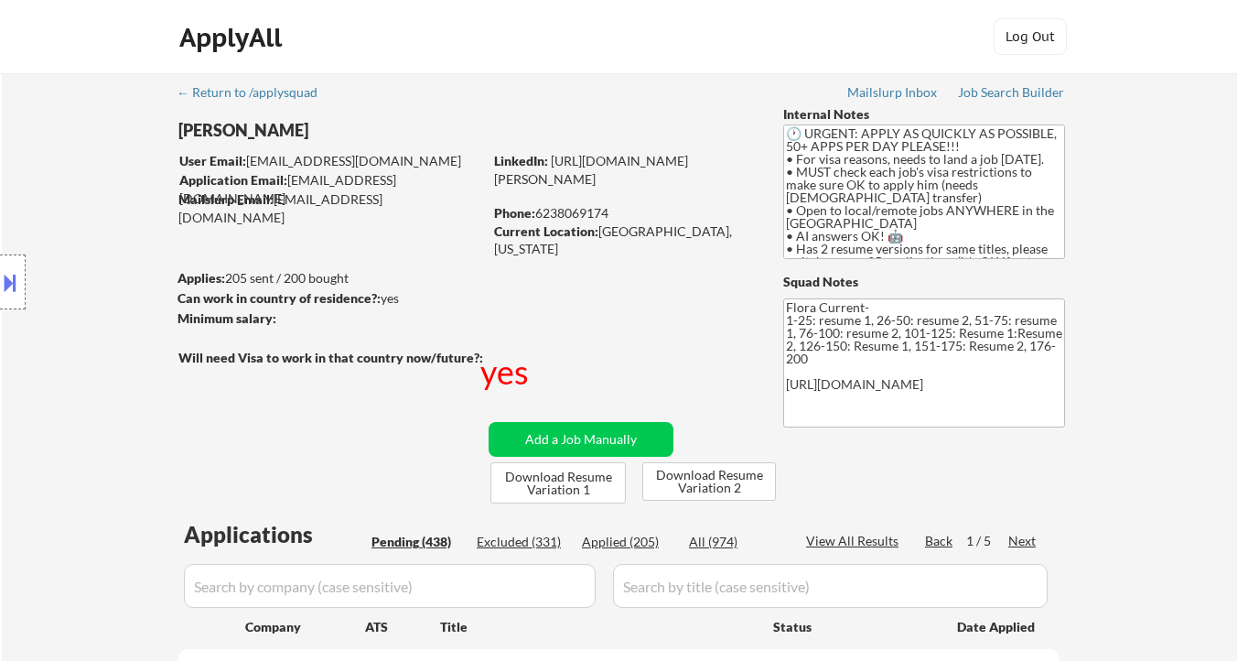
select select ""pending""
